Goal: Task Accomplishment & Management: Manage account settings

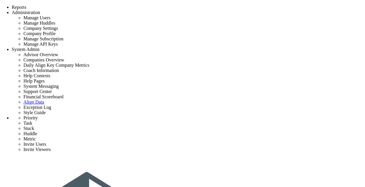
type input "Vivek constructions"
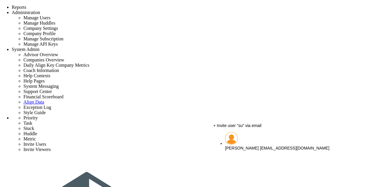
click at [278, 140] on li "Sudhir Dakshinamurthy sudhirbd@gmail.com" at bounding box center [288, 141] width 126 height 18
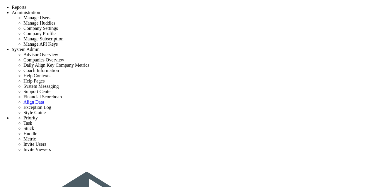
type input "[PERSON_NAME]"
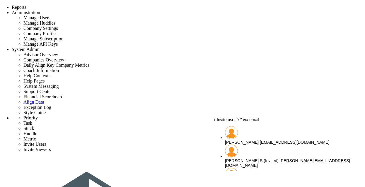
scroll to position [28, 0]
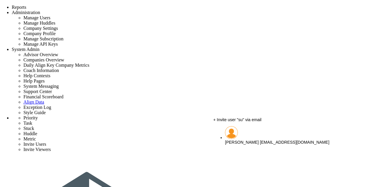
click at [241, 140] on span "[PERSON_NAME]" at bounding box center [242, 142] width 34 height 5
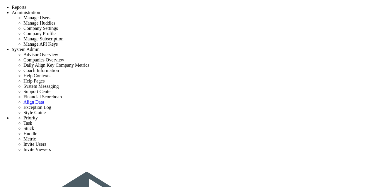
scroll to position [28, 0]
type input "[PERSON_NAME]"
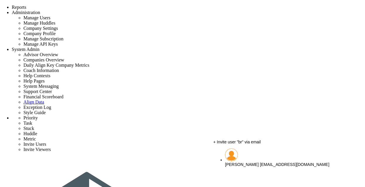
click at [239, 162] on span "[PERSON_NAME]" at bounding box center [242, 164] width 34 height 5
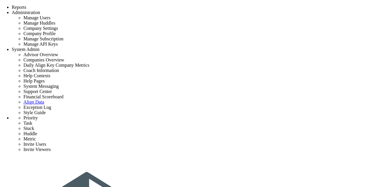
scroll to position [0, 0]
type input "[PERSON_NAME]"
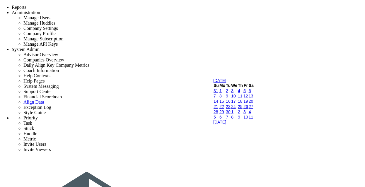
click at [228, 98] on link "9" at bounding box center [227, 96] width 2 height 5
type input "9/9/2025"
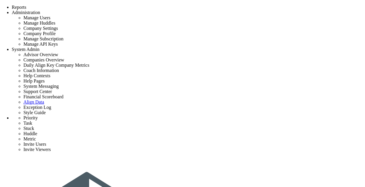
scroll to position [28, 0]
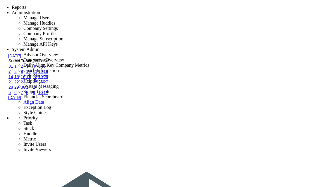
click at [31, 74] on link "10" at bounding box center [28, 71] width 5 height 5
type input "9/10/2025"
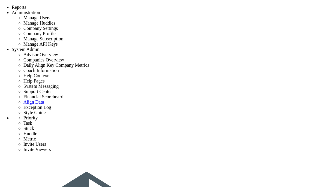
type input "Owner to identify key project stakeholders."
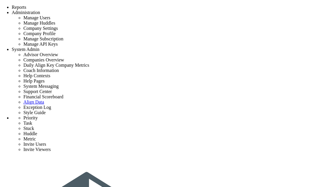
type input "9/10/2025"
type input "[PERSON_NAME]"
type input "Initial Phase - [PERSON_NAME] constructions"
type input "[PERSON_NAME] constructions"
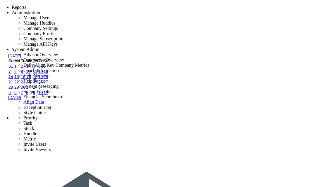
click at [37, 74] on link "11" at bounding box center [35, 71] width 5 height 5
type input "[DATE]"
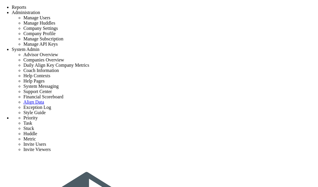
type input "Owner to identify key project stakeholders."
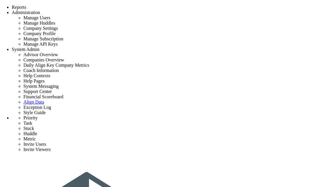
type input "9/10/2025"
type input "[PERSON_NAME]"
type input "Initial Phase - [PERSON_NAME] constructions"
type input "[PERSON_NAME] constructions"
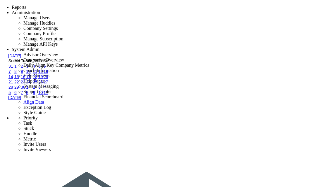
click at [37, 74] on link "11" at bounding box center [35, 71] width 5 height 5
type input "9/11/2025"
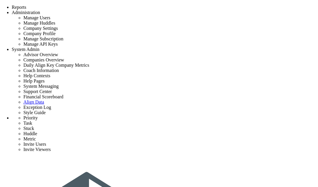
type input "Conduct building Owner Assessment Tool with Client"
type input "9/10/2025"
type input "[PERSON_NAME]"
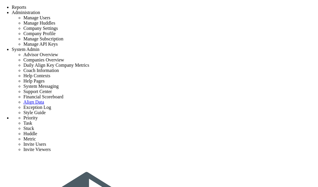
type input "Initial Phase - [PERSON_NAME] constructions"
type input "[PERSON_NAME] constructions"
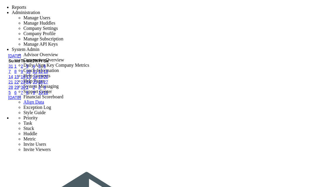
click at [37, 74] on link "11" at bounding box center [35, 71] width 5 height 5
type input "9/11/2025"
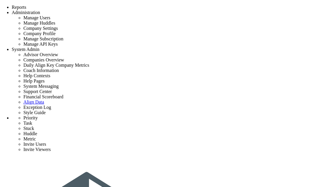
drag, startPoint x: 31, startPoint y: 0, endPoint x: 60, endPoint y: 73, distance: 78.2
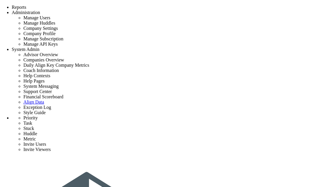
type input "Conduct building Owner Assessment Tool with Client"
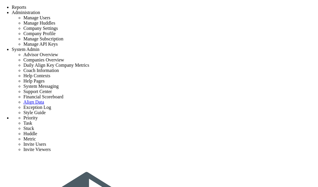
type input "[DATE]"
type input "[PERSON_NAME]"
type input "Initial Phase - [PERSON_NAME] constructions"
type input "[PERSON_NAME] constructions"
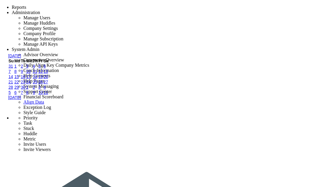
click at [43, 74] on link "12" at bounding box center [40, 71] width 5 height 5
type input "[DATE]"
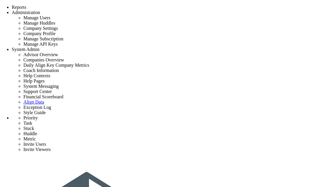
type input "Conduct building Owner Assessment Tool with Client"
type input "[DATE]"
type input "[PERSON_NAME]"
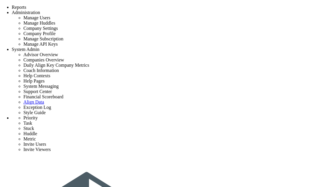
type input "Initial Phase - [PERSON_NAME] constructions"
type input "[PERSON_NAME] constructions"
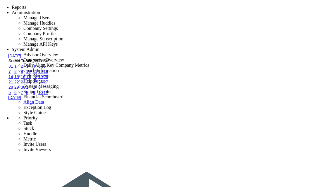
click at [48, 74] on link "13" at bounding box center [46, 71] width 5 height 5
type input "[DATE]"
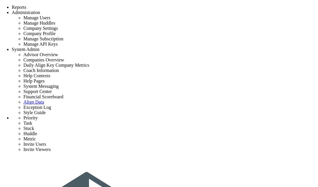
type input "Conduct building Owner Assessment Tool with Client"
type input "[DATE]"
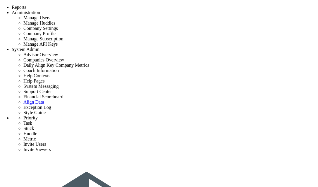
type input "[PERSON_NAME]"
type input "Initial Phase - [PERSON_NAME] constructions"
type input "[PERSON_NAME] constructions"
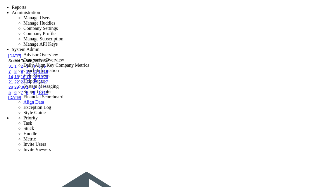
click at [19, 79] on link "15" at bounding box center [16, 76] width 5 height 5
type input "[DATE]"
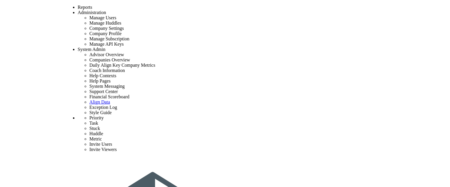
scroll to position [167, 0]
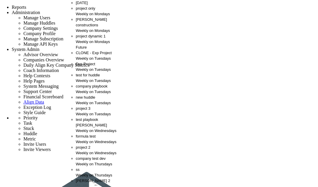
click at [85, 33] on div "Weekly on Mondays" at bounding box center [99, 31] width 47 height 6
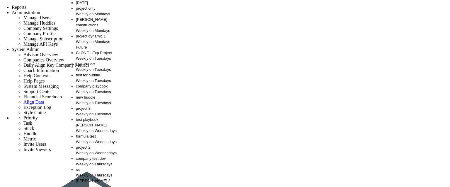
click at [82, 33] on div "[PERSON_NAME] constructions Weekly on Mondays" at bounding box center [99, 25] width 47 height 17
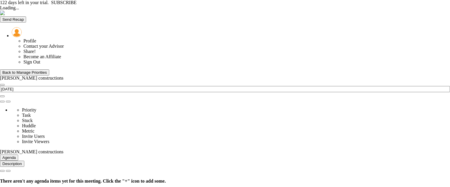
type input "[DATE]"
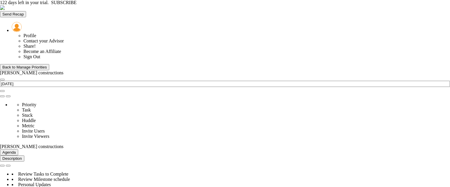
scroll to position [21, 50]
click at [45, 65] on div "Back to Manage Priorities" at bounding box center [24, 67] width 45 height 4
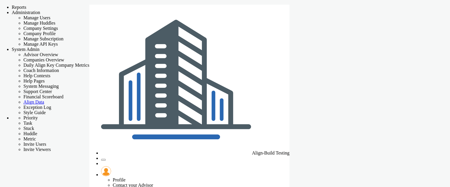
checkbox input "false"
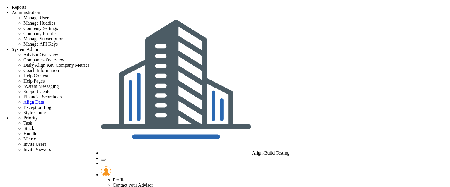
type input "Conduct building Owner Assessment Tool with Client"
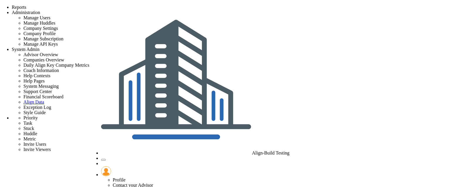
type input "9/15/2025"
type input "[PERSON_NAME]"
type input "Initial Phase - [PERSON_NAME] constructions"
type input "[PERSON_NAME] constructions"
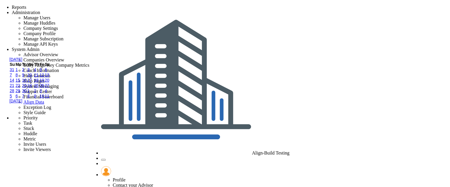
click at [27, 83] on link "16" at bounding box center [24, 80] width 5 height 5
type input "9/16/2025"
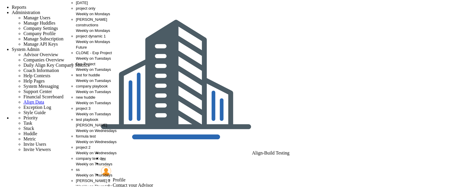
click at [85, 27] on span "[PERSON_NAME] constructions" at bounding box center [91, 22] width 31 height 10
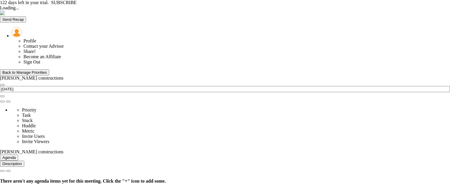
type input "Monday, September 8, 2025"
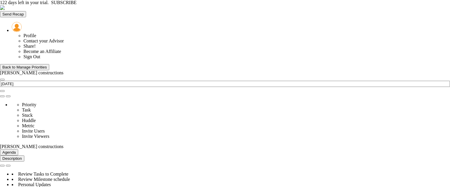
scroll to position [21, 50]
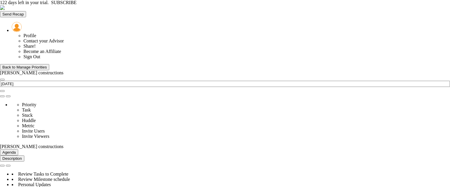
click at [23, 65] on div "Back to Manage Priorities" at bounding box center [24, 67] width 45 height 4
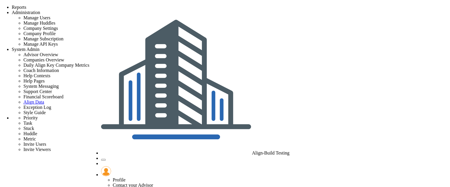
click at [82, 5] on span "Tasks" at bounding box center [81, 3] width 10 height 4
checkbox input "false"
type input "9/8/2025"
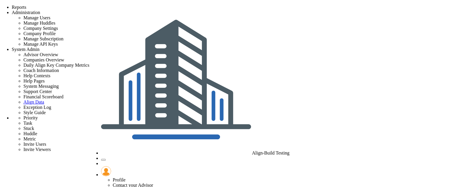
checkbox input "false"
type input "Construction Readiness - test for huddle"
type input "task 2"
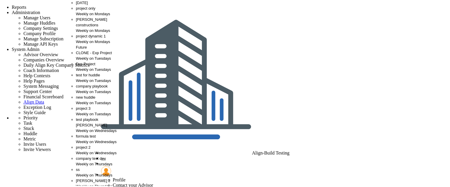
click at [87, 27] on span "[PERSON_NAME] constructions" at bounding box center [91, 22] width 31 height 10
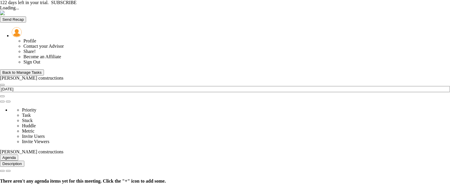
type input "Monday, September 8, 2025"
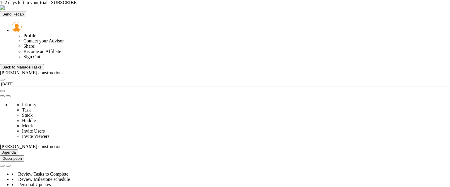
scroll to position [21, 50]
type input "[PERSON_NAME]"
type input "9/15/2025"
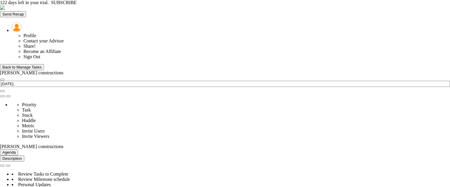
scroll to position [238, 0]
type input "task 4"
click at [37, 65] on div "Back to Manage Tasks" at bounding box center [21, 67] width 39 height 4
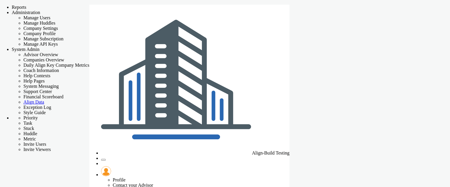
checkbox input "false"
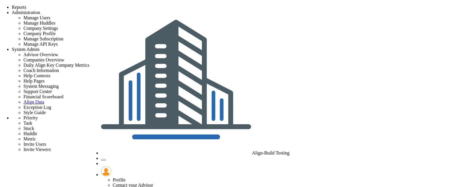
click at [26, 5] on span "Reports" at bounding box center [19, 7] width 15 height 5
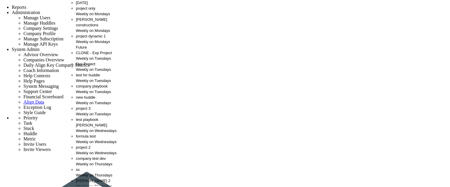
click at [90, 27] on span "[PERSON_NAME] constructions" at bounding box center [91, 22] width 31 height 10
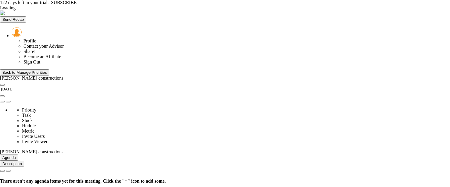
type input "Monday, September 8, 2025"
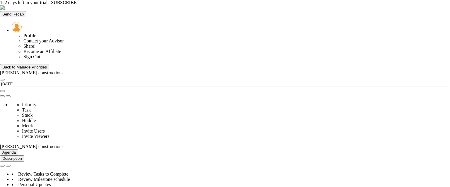
scroll to position [21, 50]
click at [43, 65] on div "Back to Manage Priorities" at bounding box center [24, 67] width 45 height 4
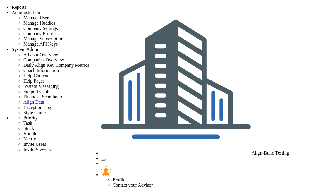
type input "Conduct building Owner Assessment Tool with Client"
type input "9/15/2025"
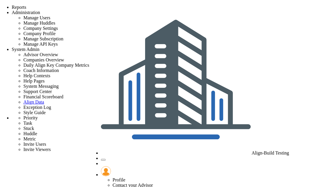
type input "[PERSON_NAME]"
type input "Initial Phase - [PERSON_NAME] constructions"
type input "[PERSON_NAME] constructions"
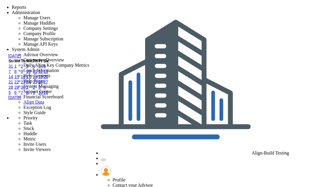
click at [25, 79] on link "16" at bounding box center [23, 76] width 5 height 5
type input "9/16/2025"
